Goal: Check status: Check status

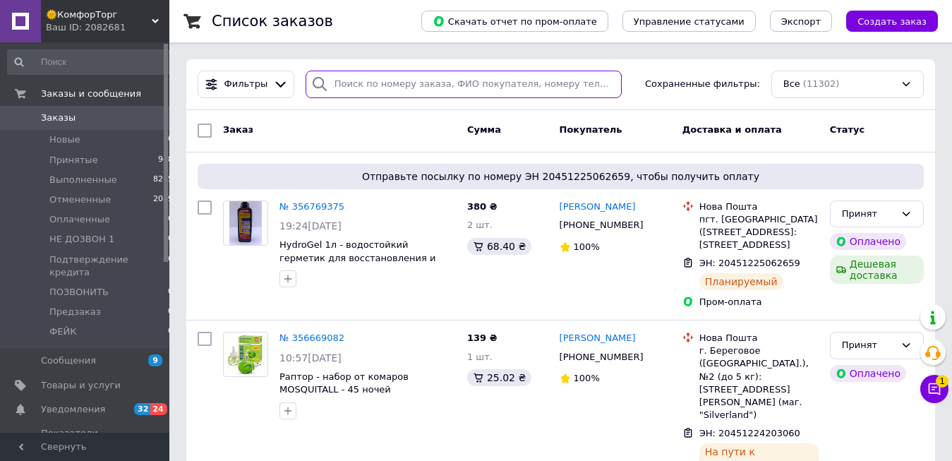
click at [374, 88] on input "search" at bounding box center [464, 85] width 316 height 28
paste input "355892166"
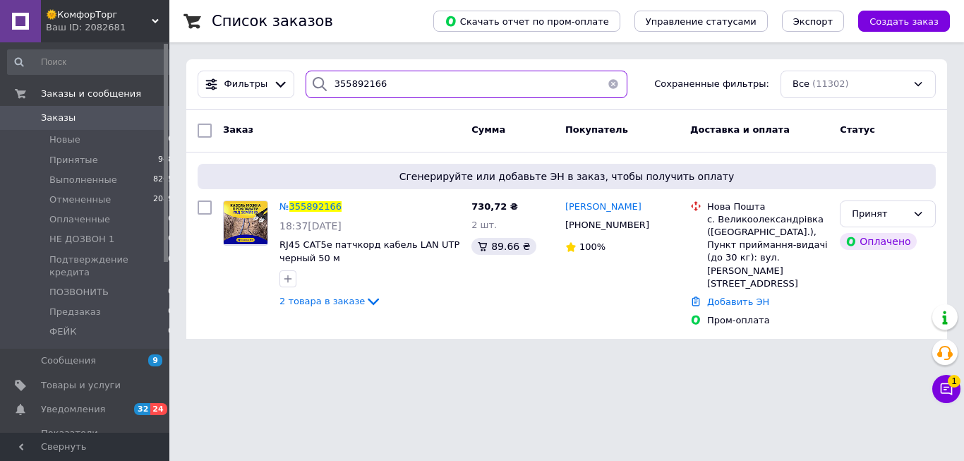
type input "355892166"
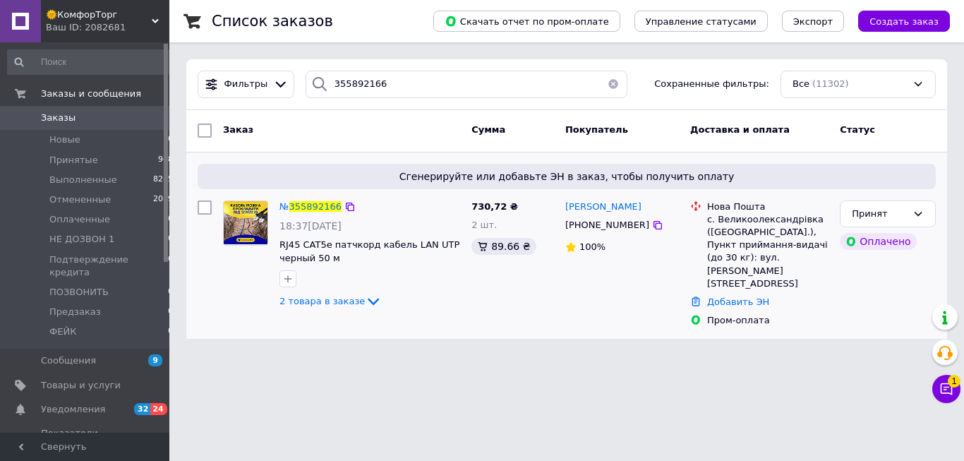
click at [774, 224] on div "с. Великоолександрівка (Миколаївська обл.), Пункт приймання-видачі (до 30 кг): …" at bounding box center [767, 251] width 121 height 77
copy div "Великоолександрівка"
click at [311, 209] on span "355892166" at bounding box center [315, 206] width 52 height 11
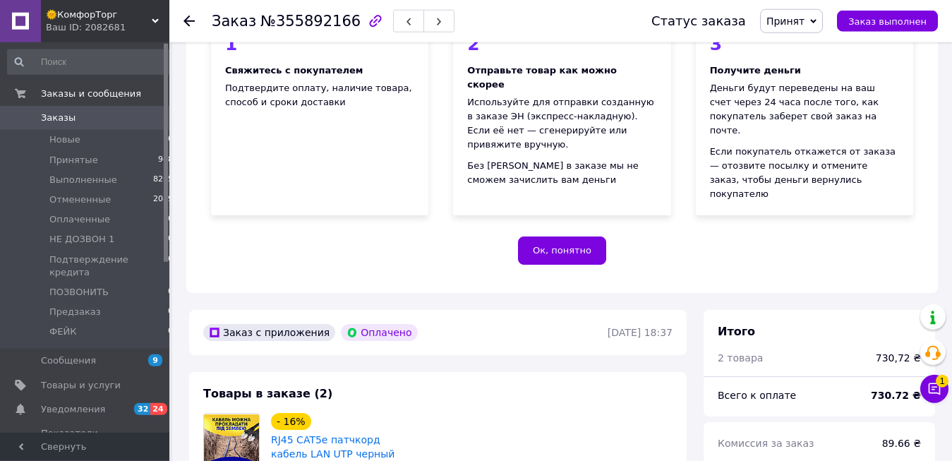
scroll to position [360, 0]
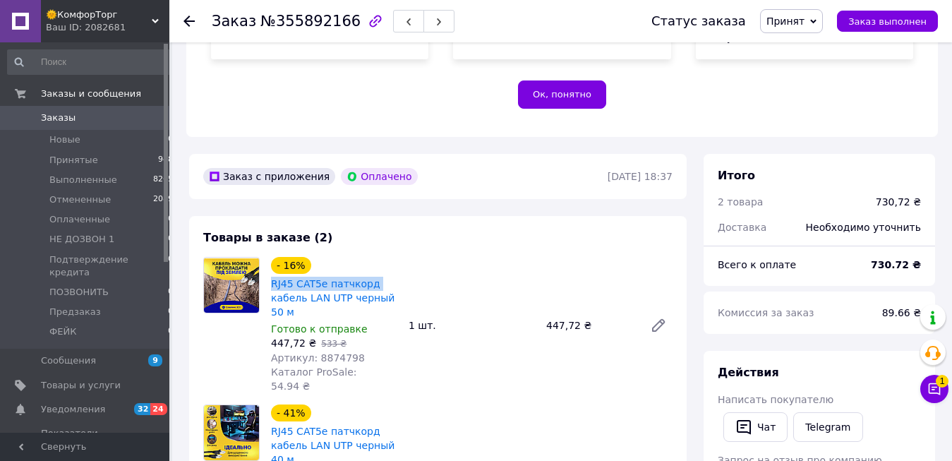
drag, startPoint x: 267, startPoint y: 254, endPoint x: 371, endPoint y: 260, distance: 104.6
click at [371, 260] on div "- 16% RJ45 CAT5e патчкорд кабель LAN UTP черный 50 м Готово к отправке 447,72 ₴…" at bounding box center [334, 324] width 138 height 141
copy link "RJ45 CAT5e патчкорд"
drag, startPoint x: 286, startPoint y: 282, endPoint x: 348, endPoint y: 267, distance: 64.0
click at [348, 277] on span "RJ45 CAT5e патчкорд кабель LAN UTP черный 50 м" at bounding box center [334, 298] width 126 height 42
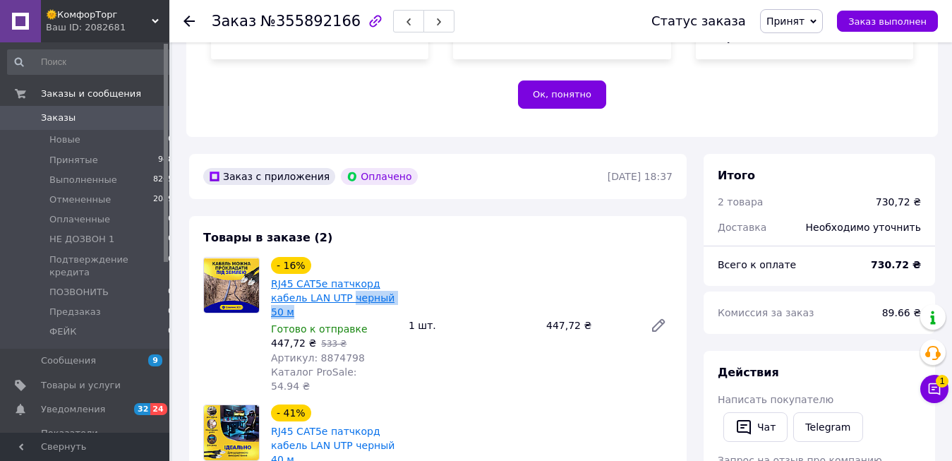
copy link "черный 50 м"
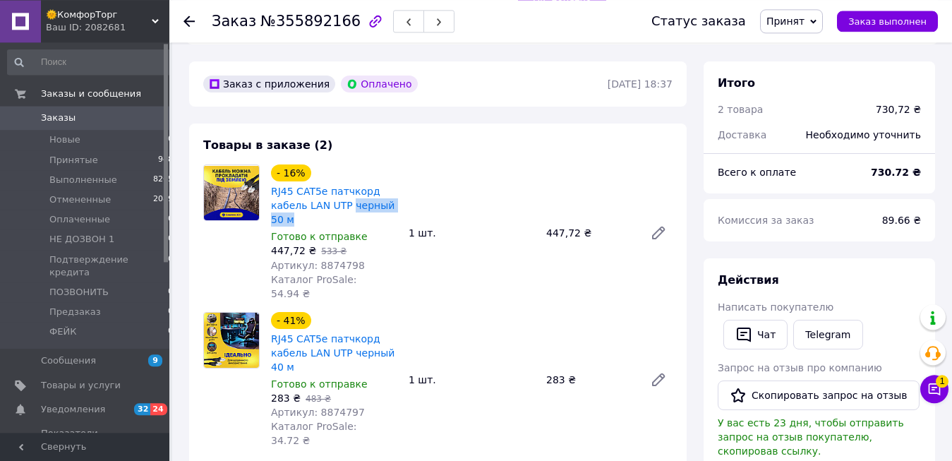
scroll to position [576, 0]
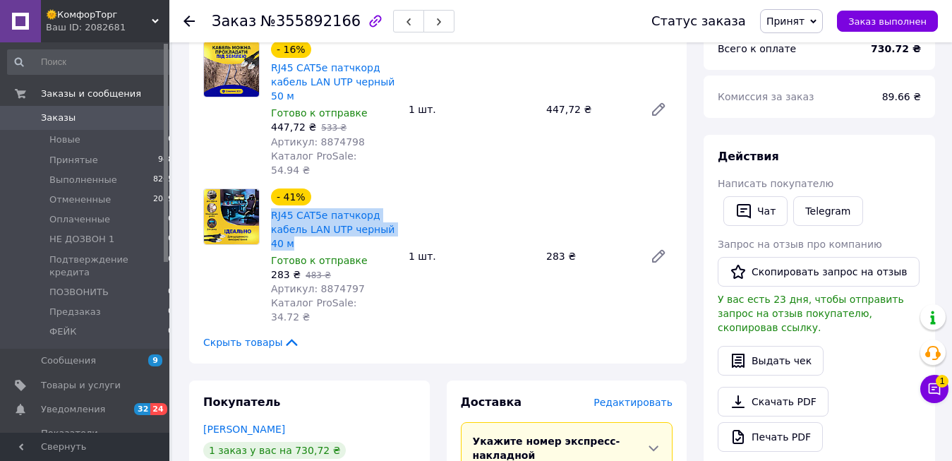
drag, startPoint x: 268, startPoint y: 171, endPoint x: 294, endPoint y: 195, distance: 35.4
click at [294, 195] on div "- 41% RJ45 CAT5e патчкорд кабель LAN UTP черный 40 м Готово к отправке 283 ₴   …" at bounding box center [334, 256] width 138 height 141
copy link "RJ45 CAT5e патчкорд кабель LAN UTP черный 40 м"
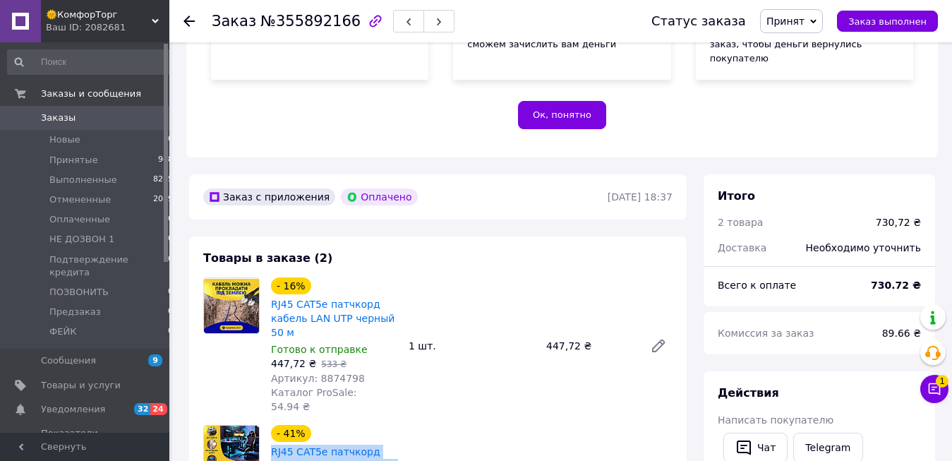
scroll to position [720, 0]
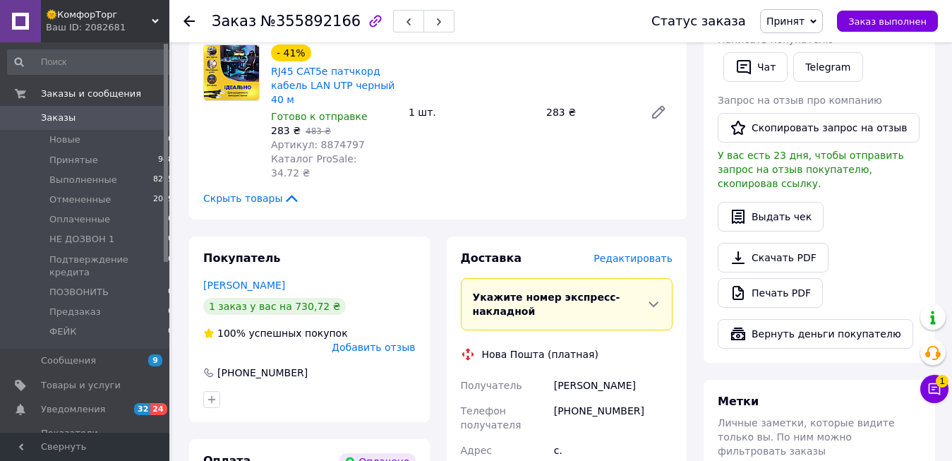
click at [603, 398] on div "[PHONE_NUMBER]" at bounding box center [613, 418] width 124 height 40
click at [555, 373] on div "[PERSON_NAME]" at bounding box center [613, 385] width 124 height 25
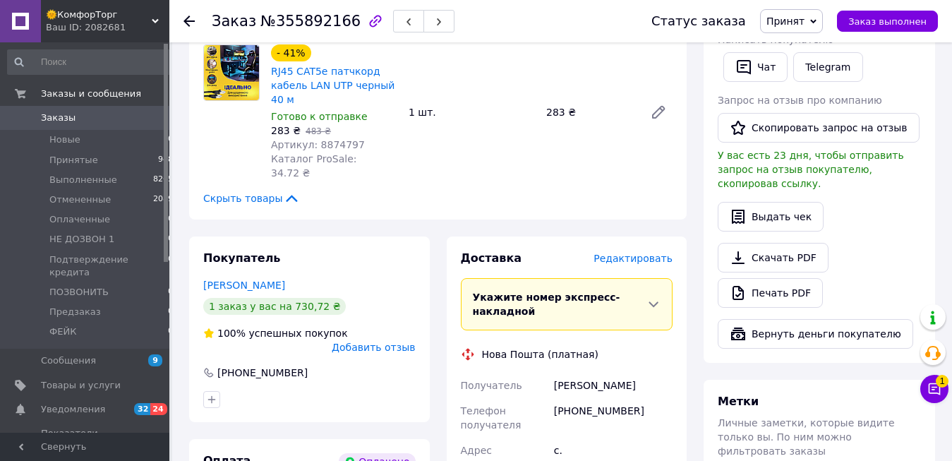
click at [555, 373] on div "[PERSON_NAME]" at bounding box center [613, 385] width 124 height 25
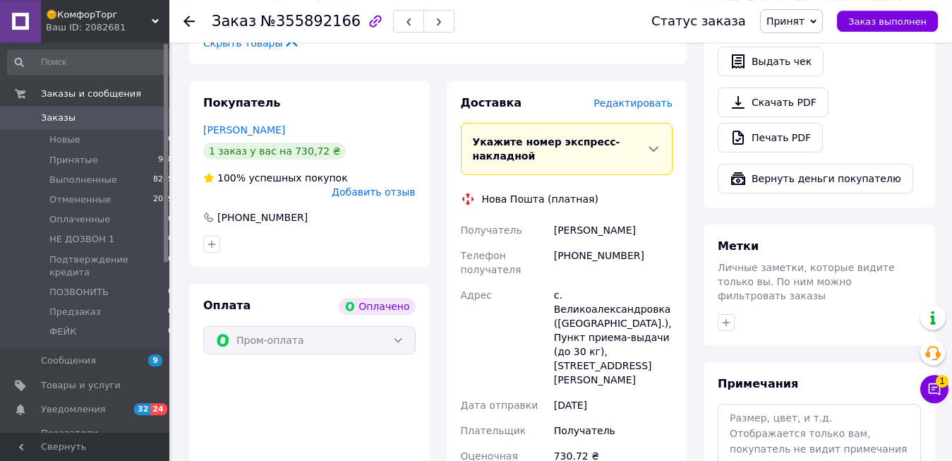
scroll to position [936, 0]
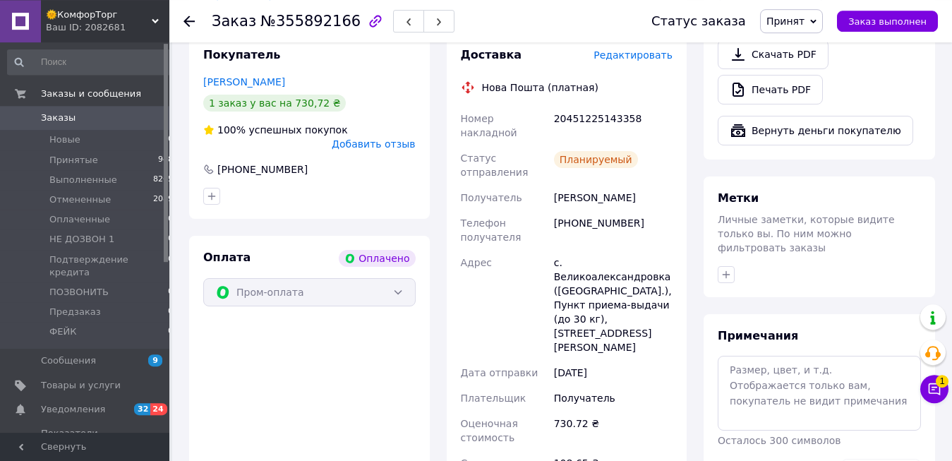
scroll to position [648, 0]
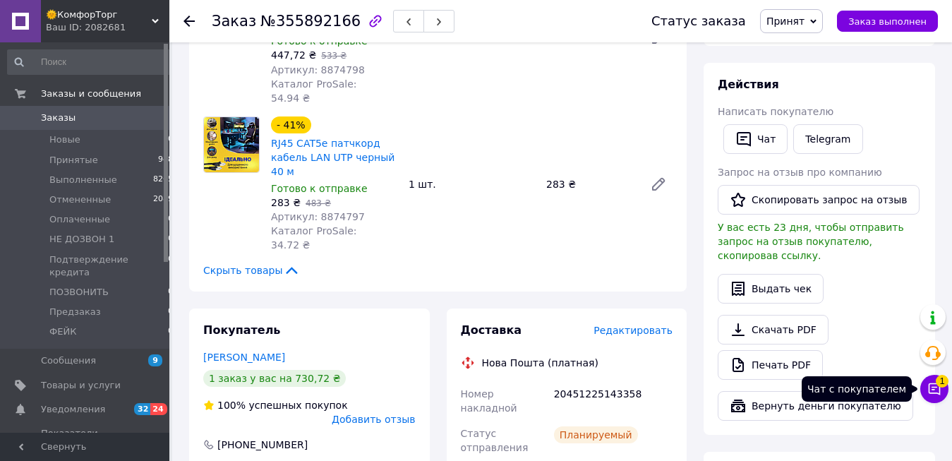
click at [928, 385] on icon at bounding box center [934, 389] width 14 height 14
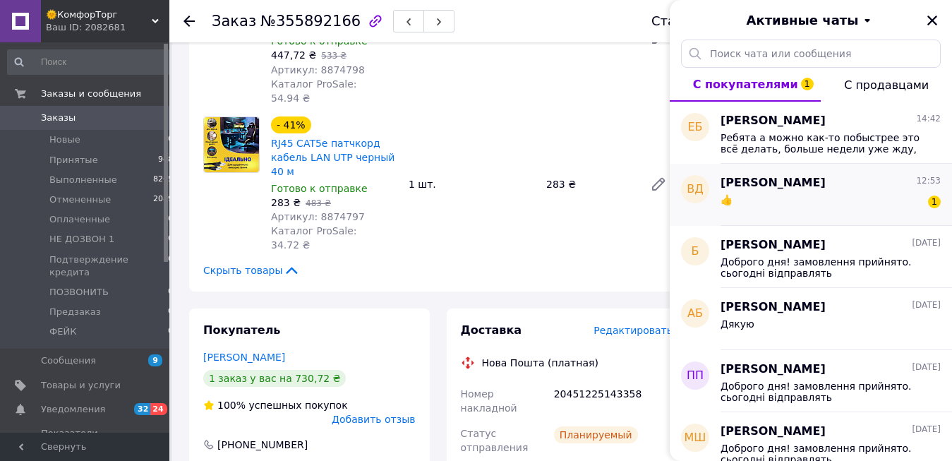
drag, startPoint x: 932, startPoint y: 24, endPoint x: 904, endPoint y: 203, distance: 180.8
click at [907, 200] on div "Активные чаты С покупателями 1 С продавцами ЕБ Евгений Бубало 14:42 Ребята а мо…" at bounding box center [811, 230] width 282 height 461
click at [904, 203] on div "👍 1" at bounding box center [831, 202] width 220 height 23
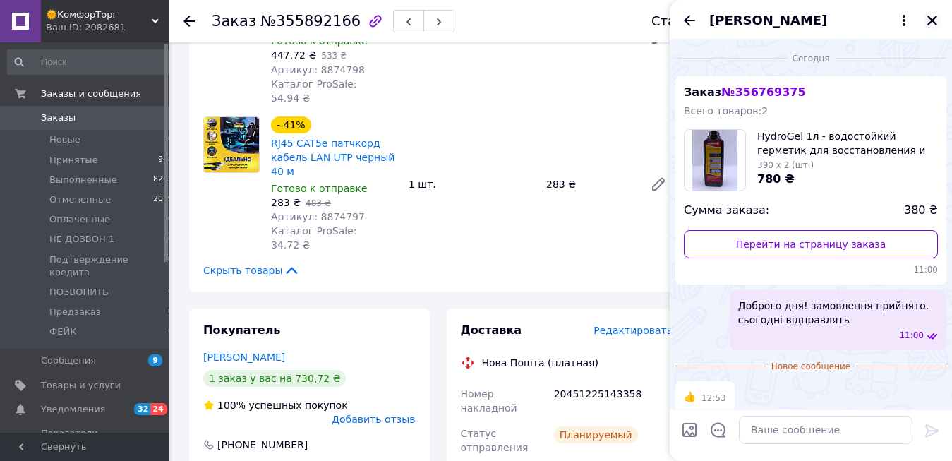
scroll to position [9, 0]
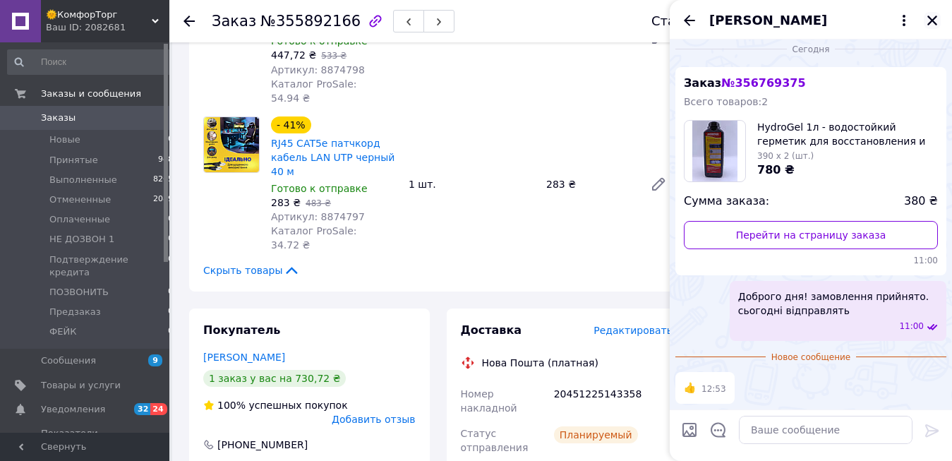
click at [930, 18] on icon "Закрыть" at bounding box center [932, 21] width 10 height 10
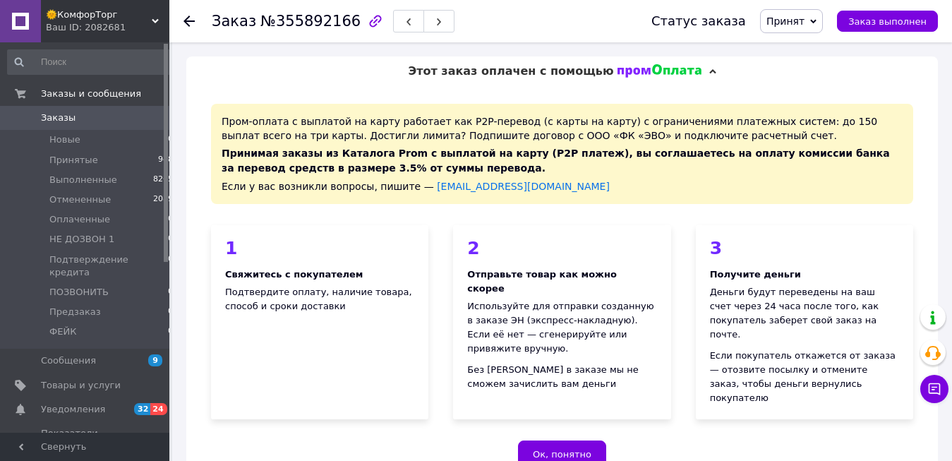
click at [112, 11] on span "🌞КомфорТорг" at bounding box center [99, 14] width 106 height 13
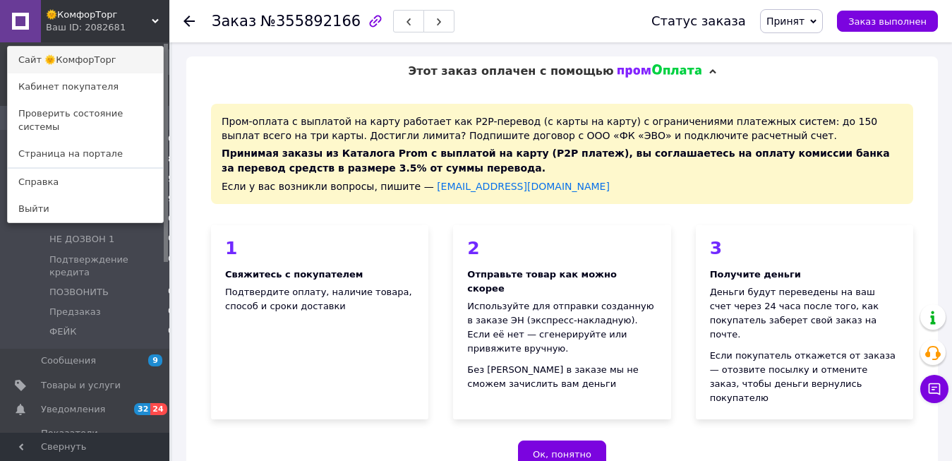
click at [102, 56] on link "Сайт 🌞КомфорТорг" at bounding box center [85, 60] width 155 height 27
